Goal: Transaction & Acquisition: Purchase product/service

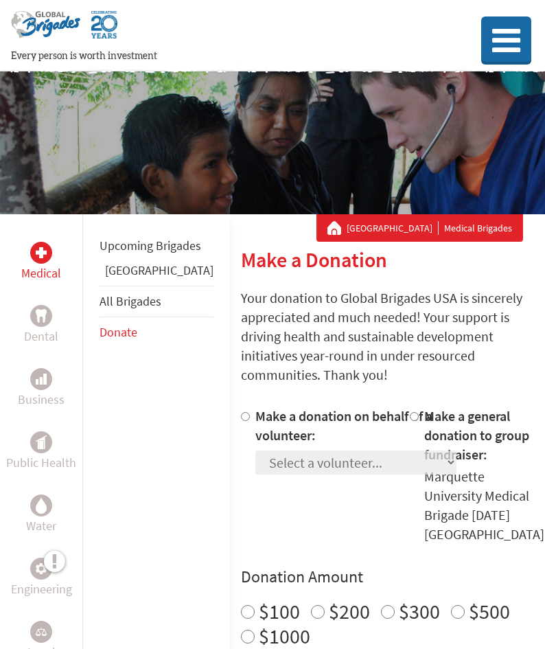
click at [241, 412] on input "Make a donation on behalf of a volunteer:" at bounding box center [245, 416] width 9 height 9
radio input "true"
click at [255, 450] on select "Select a volunteer... [PERSON_NAME] [PERSON_NAME] [PERSON_NAME] [US_STATE][PERS…" at bounding box center [355, 462] width 201 height 24
click at [288, 468] on div "Make a donation on behalf of a volunteer: Select a volunteer... [PERSON_NAME] […" at bounding box center [355, 475] width 201 height 137
click at [260, 450] on select "Select a volunteer... [PERSON_NAME] [PERSON_NAME] [PERSON_NAME] [US_STATE][PERS…" at bounding box center [355, 462] width 201 height 24
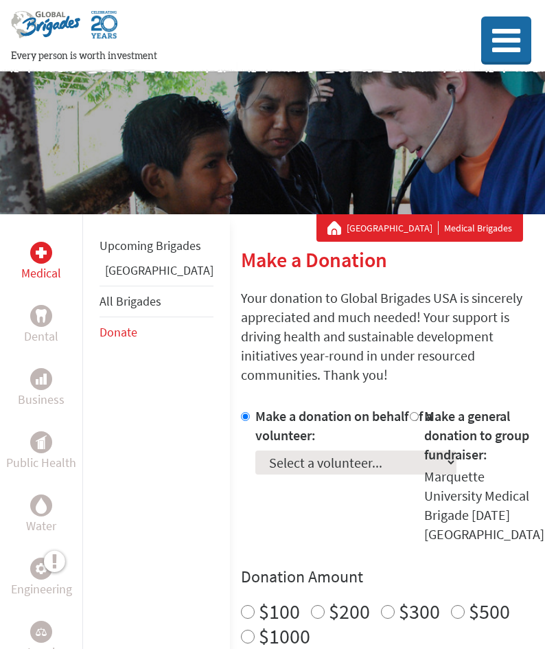
click at [255, 450] on select "Select a volunteer... [PERSON_NAME] [PERSON_NAME] [PERSON_NAME] [US_STATE][PERS…" at bounding box center [355, 462] width 201 height 24
click at [264, 450] on select "Select a volunteer... [PERSON_NAME] [PERSON_NAME] [PERSON_NAME] [US_STATE][PERS…" at bounding box center [355, 462] width 201 height 24
click at [398, 133] on div "Marquette University Medical Brigades" at bounding box center [272, 142] width 545 height 143
click at [496, 37] on icon at bounding box center [507, 42] width 34 height 33
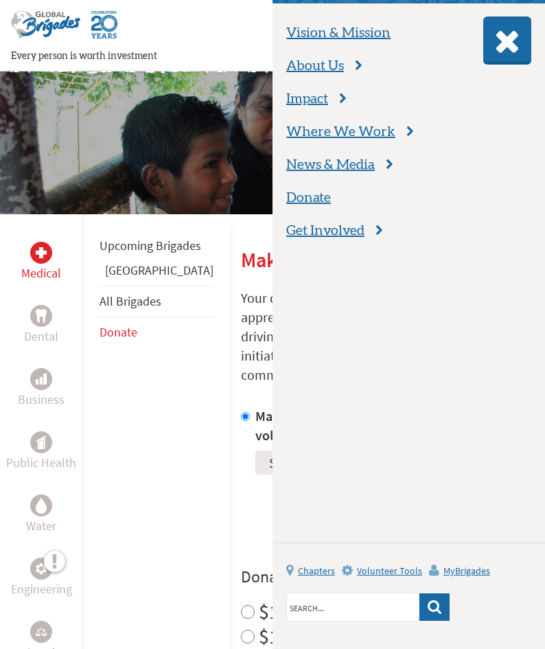
click at [179, 138] on div "Marquette University Medical Brigades" at bounding box center [272, 142] width 545 height 143
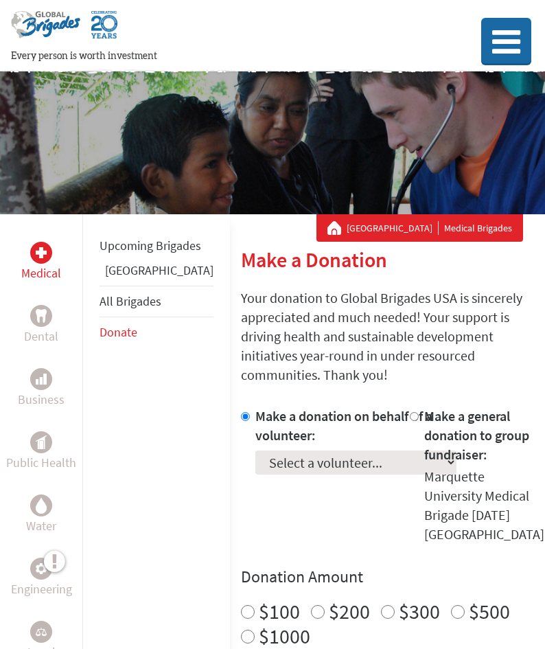
click at [507, 26] on icon at bounding box center [507, 42] width 34 height 33
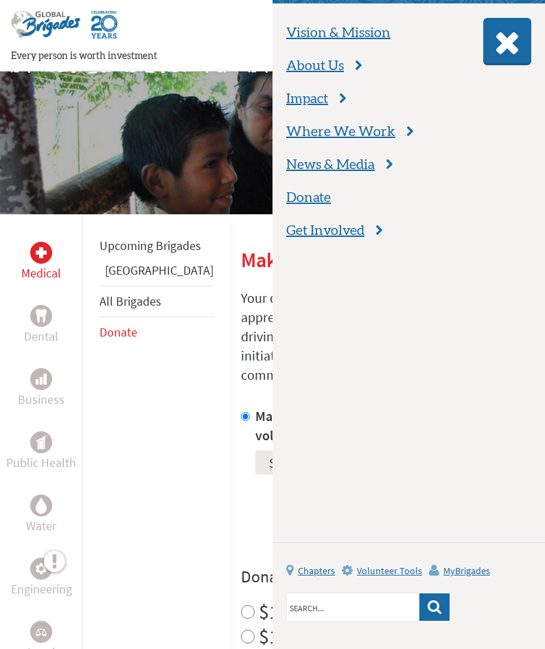
click at [507, 26] on icon at bounding box center [508, 42] width 32 height 33
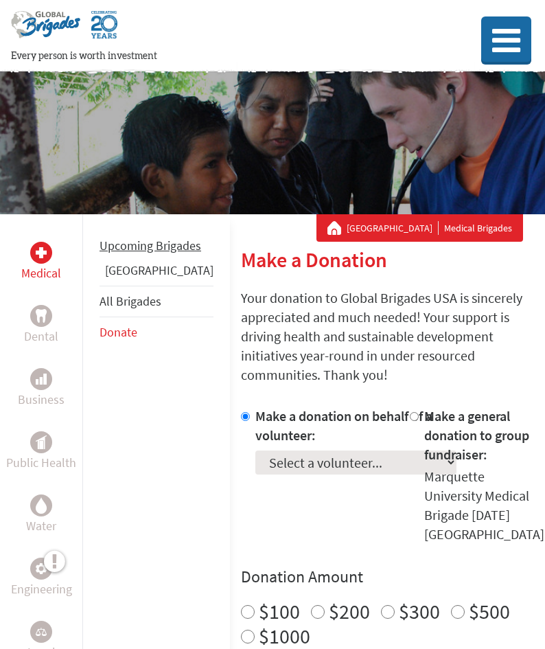
click at [135, 253] on link "Upcoming Brigades" at bounding box center [151, 246] width 102 height 16
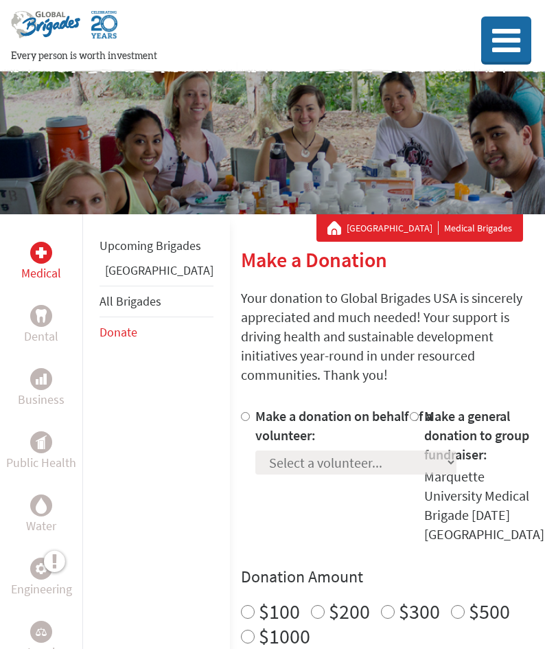
click at [241, 407] on div at bounding box center [248, 475] width 14 height 137
click at [241, 412] on input "Make a donation on behalf of a volunteer:" at bounding box center [245, 416] width 9 height 9
radio input "true"
click at [255, 445] on div "Select a volunteer... [PERSON_NAME] [PERSON_NAME] [PERSON_NAME] [US_STATE][PERS…" at bounding box center [355, 460] width 201 height 30
click at [255, 450] on select "Select a volunteer... [PERSON_NAME] [PERSON_NAME] [PERSON_NAME] [US_STATE][PERS…" at bounding box center [355, 462] width 201 height 24
